Goal: Task Accomplishment & Management: Manage account settings

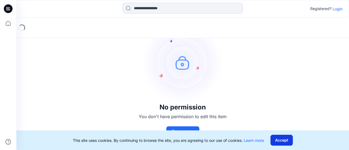
click at [279, 141] on button "Accept" at bounding box center [281, 140] width 22 height 11
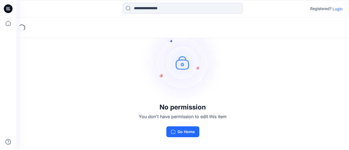
click at [340, 10] on p "Login" at bounding box center [338, 9] width 10 height 6
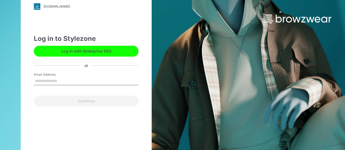
click at [76, 77] on input "Email Address" at bounding box center [86, 81] width 105 height 8
type input "**********"
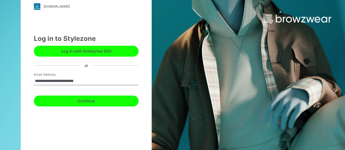
click at [92, 98] on button "Continue" at bounding box center [86, 101] width 105 height 11
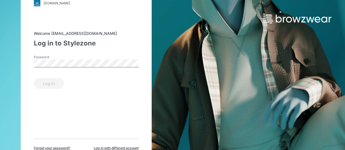
click at [83, 58] on div "Password" at bounding box center [86, 63] width 105 height 16
click at [48, 86] on div "Log in" at bounding box center [86, 82] width 105 height 13
click at [61, 147] on span "Forget your password?" at bounding box center [52, 148] width 37 height 5
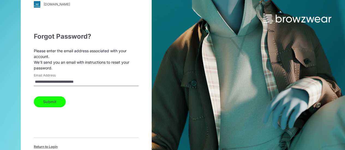
click at [59, 104] on button "Submit" at bounding box center [50, 101] width 32 height 11
click at [49, 98] on button "Submit" at bounding box center [50, 101] width 32 height 11
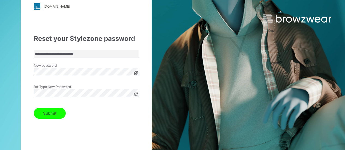
click at [58, 114] on button "Submit" at bounding box center [50, 113] width 32 height 11
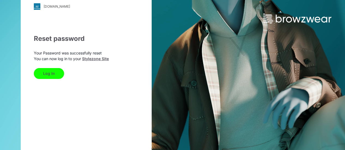
click at [54, 70] on button "Log In" at bounding box center [49, 73] width 30 height 11
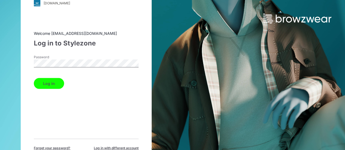
click at [54, 85] on button "Log in" at bounding box center [49, 83] width 30 height 11
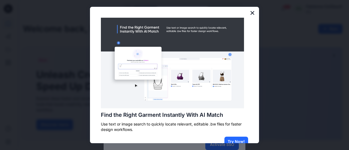
click at [250, 10] on button "×" at bounding box center [252, 12] width 5 height 9
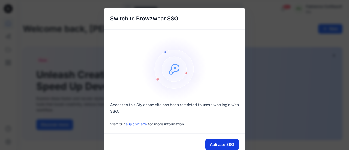
click at [230, 143] on button "Activate SSO" at bounding box center [222, 144] width 34 height 11
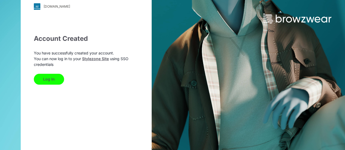
click at [51, 77] on button "Log In" at bounding box center [49, 79] width 30 height 11
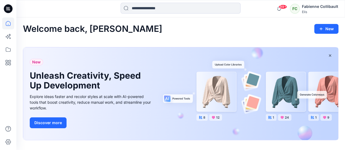
click at [270, 28] on div "Welcome back, Fabienne New" at bounding box center [180, 29] width 315 height 10
click at [319, 4] on div "Fabienne Collibault" at bounding box center [320, 6] width 36 height 7
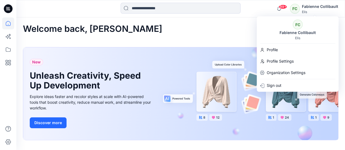
click at [319, 4] on div "Fabienne Collibault" at bounding box center [320, 6] width 36 height 7
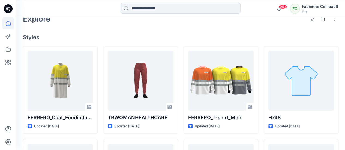
scroll to position [151, 0]
